Goal: Task Accomplishment & Management: Manage account settings

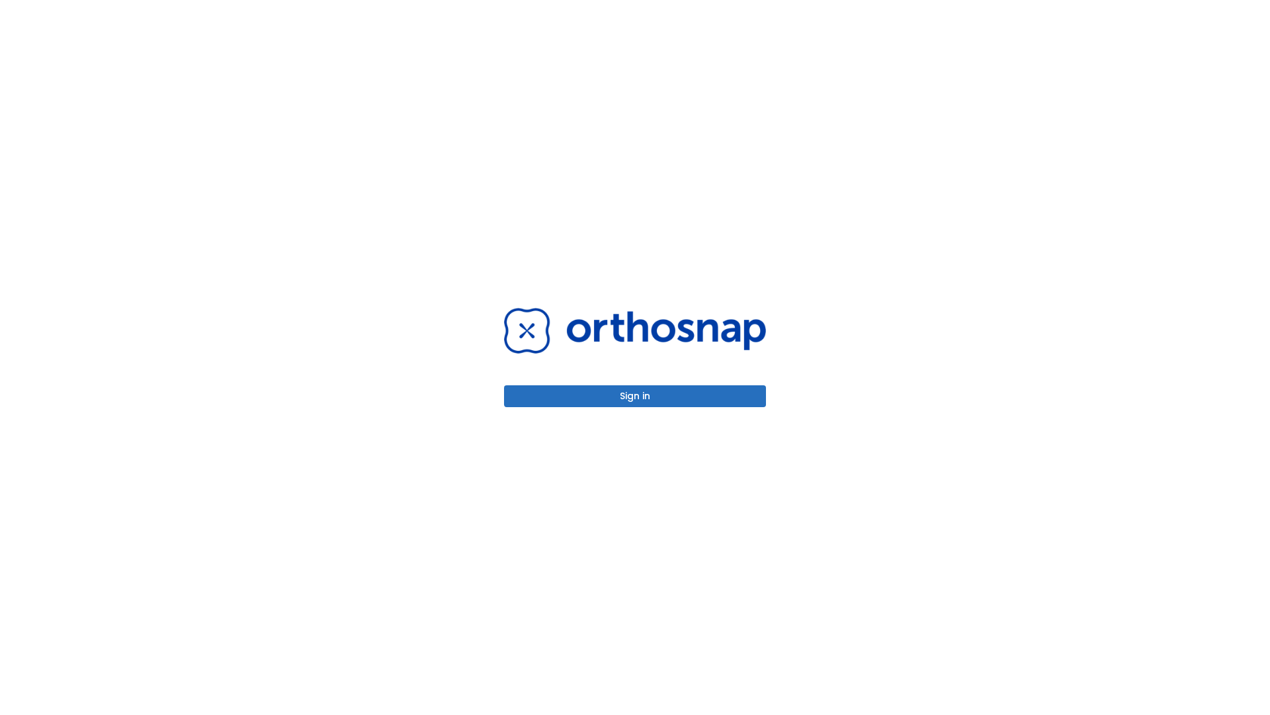
click at [635, 396] on button "Sign in" at bounding box center [635, 396] width 262 height 22
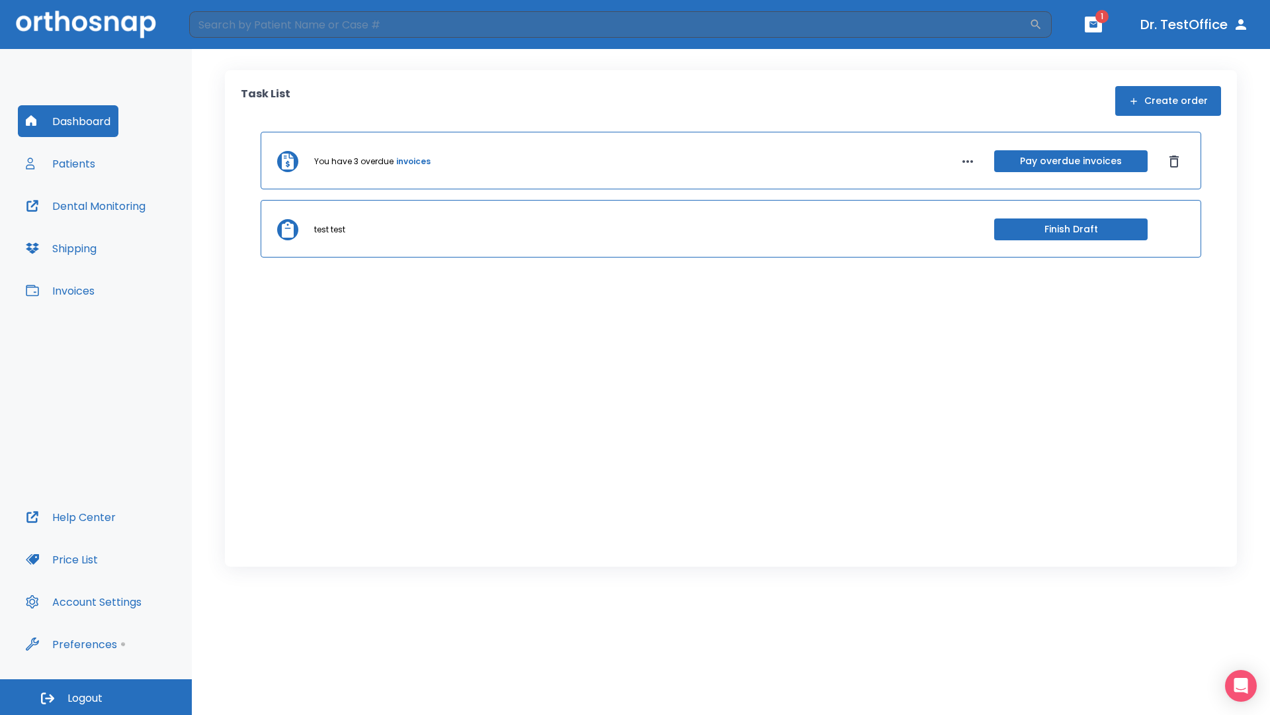
click at [96, 697] on span "Logout" at bounding box center [84, 698] width 35 height 15
